Goal: Information Seeking & Learning: Learn about a topic

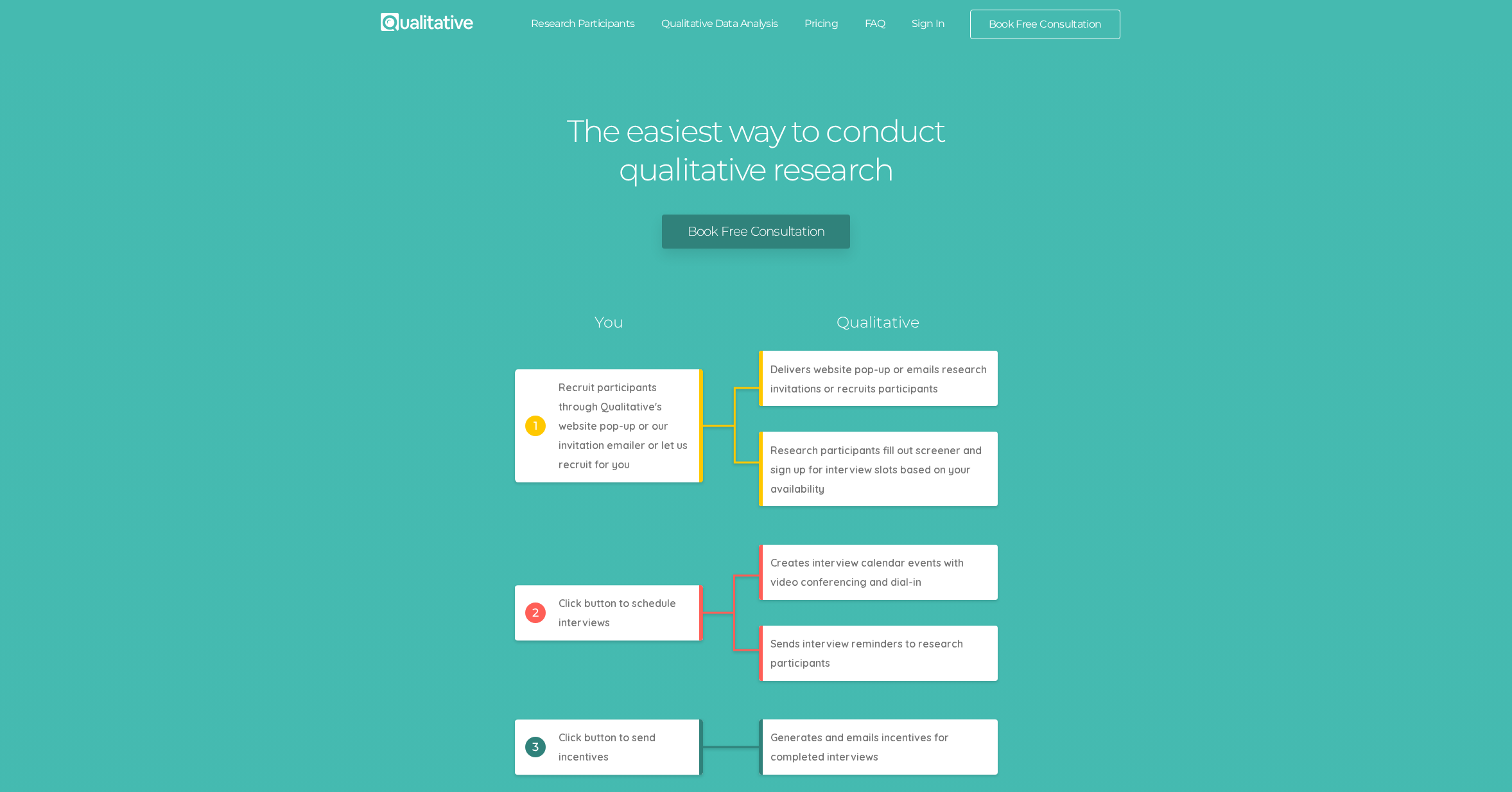
click at [586, 27] on link "Research Participants" at bounding box center [582, 23] width 131 height 28
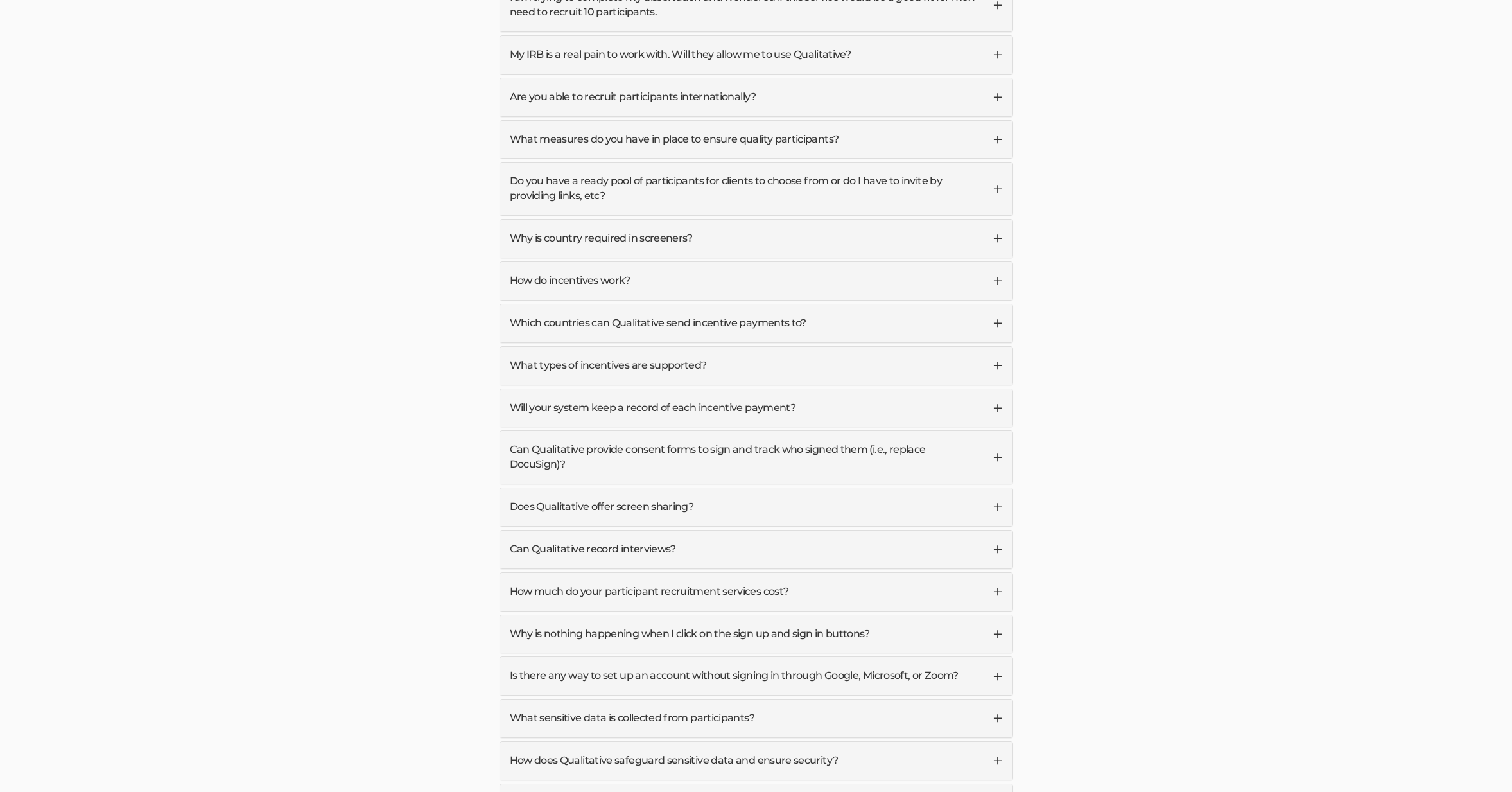
scroll to position [3404, 0]
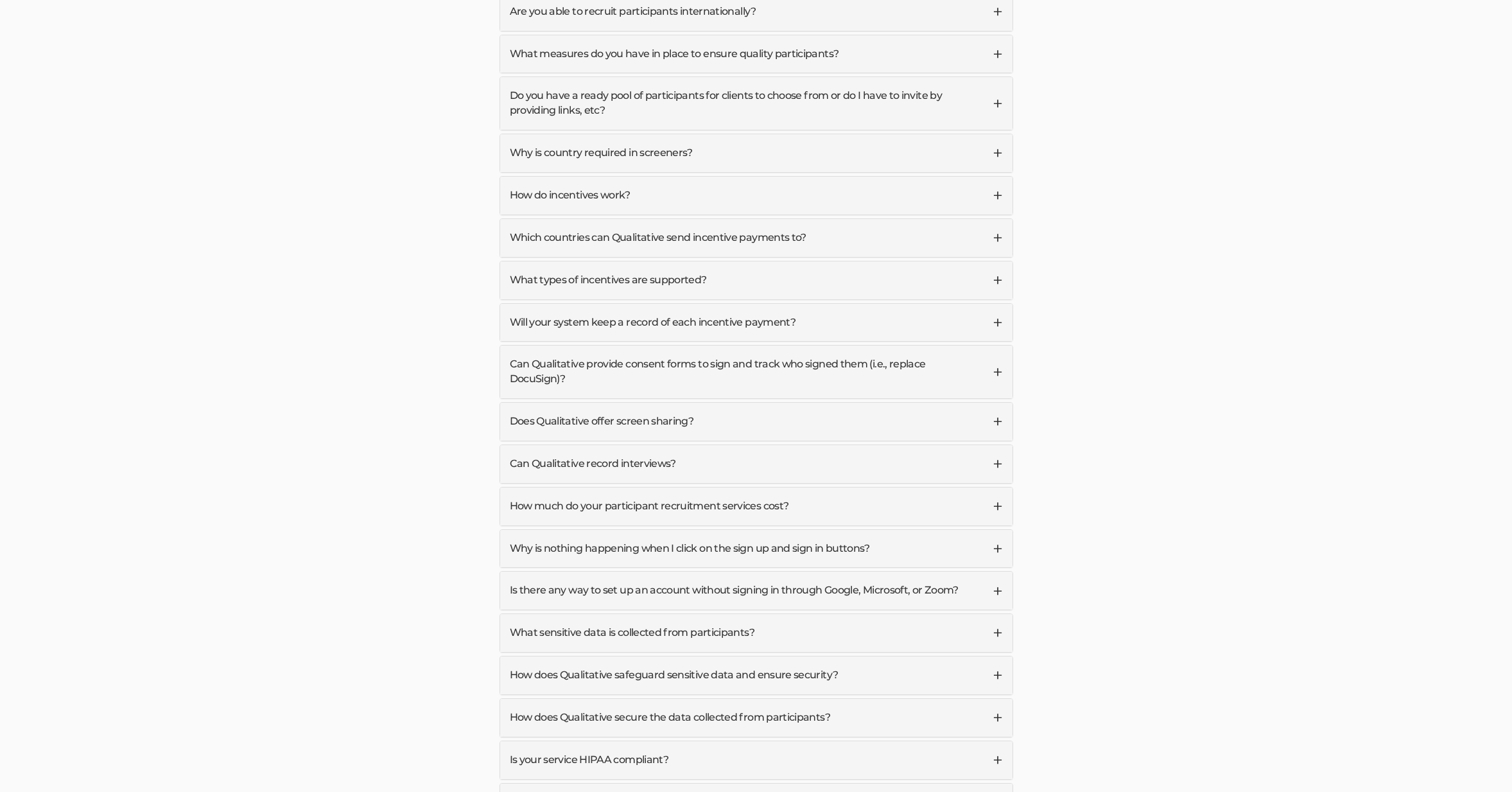
click at [776, 219] on link "Which countries can Qualitative send incentive payments to?" at bounding box center [757, 237] width 513 height 38
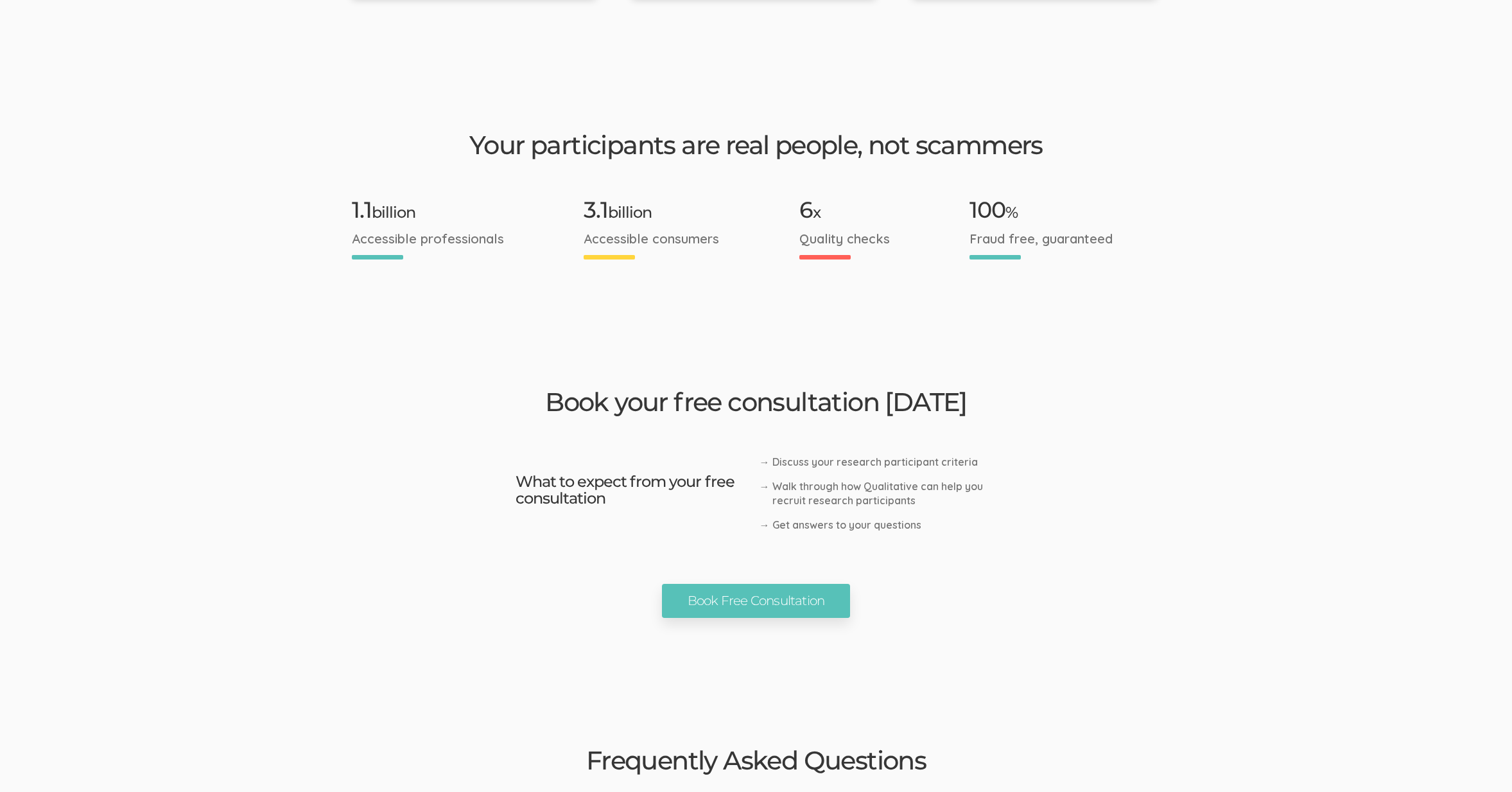
scroll to position [2184, 0]
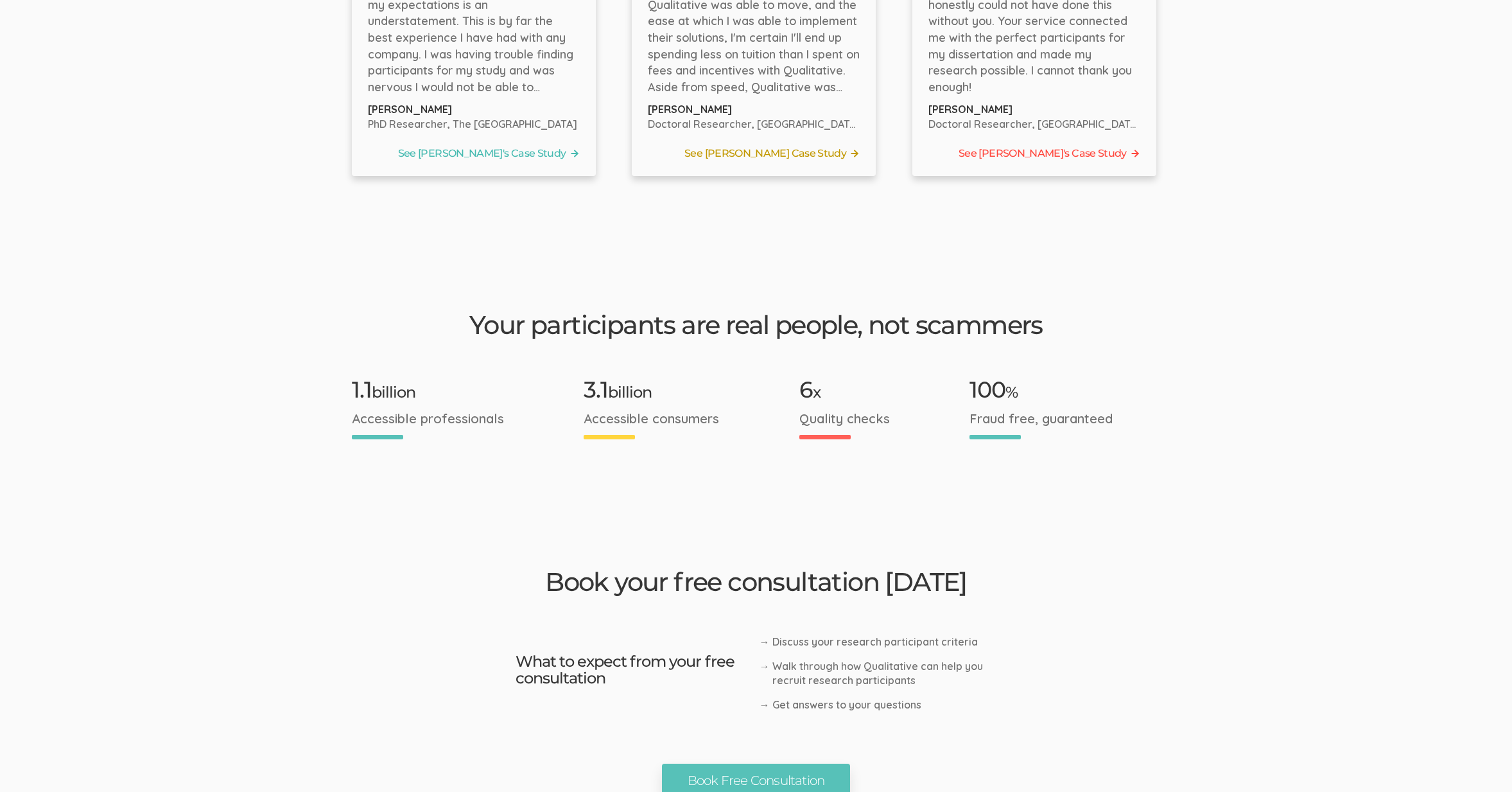
click at [831, 144] on link "See Tyler's Case Study" at bounding box center [753, 153] width 212 height 19
